Goal: Navigation & Orientation: Find specific page/section

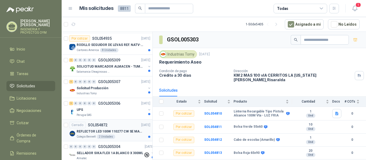
scroll to position [134, 0]
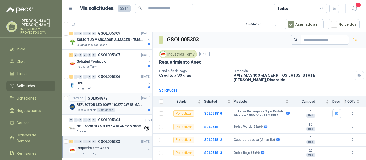
click at [106, 108] on div "2 Unidades" at bounding box center [106, 110] width 18 height 4
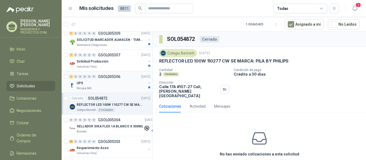
click at [105, 84] on div "UPS" at bounding box center [111, 83] width 69 height 6
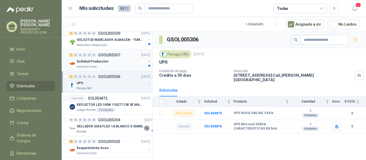
click at [109, 62] on div "Solicitud Producción" at bounding box center [111, 61] width 69 height 6
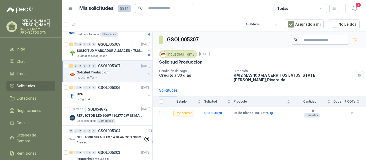
scroll to position [102, 0]
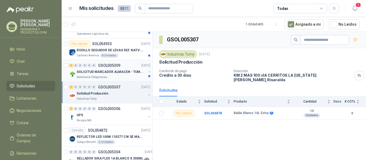
click at [127, 66] on div "1 0 0 0 0 0 GSOL005309 [DATE]" at bounding box center [110, 65] width 82 height 6
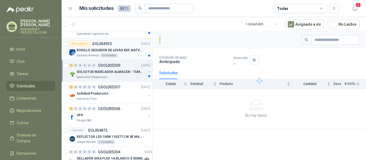
click at [125, 55] on div "Cartones America 8 Unidades" at bounding box center [114, 56] width 74 height 4
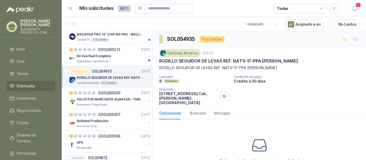
scroll to position [65, 0]
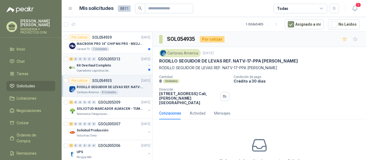
click at [123, 65] on div "Kit Overhaul Completo" at bounding box center [111, 65] width 69 height 6
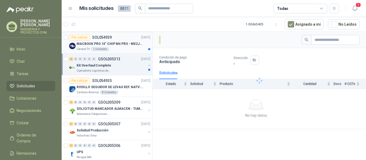
click at [124, 47] on div "Caracol TV 1 Unidades" at bounding box center [114, 49] width 74 height 4
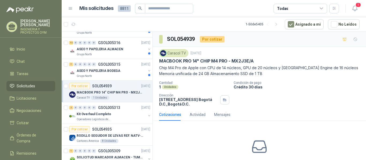
scroll to position [12, 0]
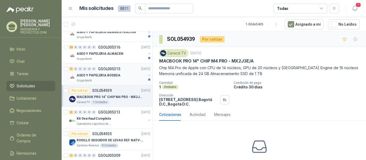
click at [115, 78] on p "ASEO Y PAPELERIA BODEGA" at bounding box center [99, 75] width 44 height 5
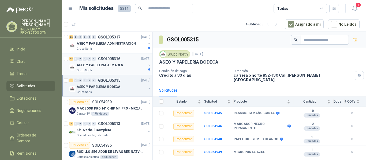
click at [120, 72] on div "Grupo North" at bounding box center [111, 71] width 69 height 4
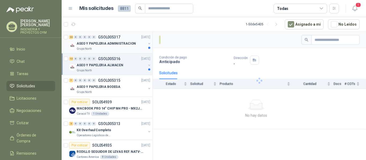
click at [119, 45] on p "ASEO Y PAPELERIA ADMINISTRACION" at bounding box center [106, 43] width 59 height 5
